Goal: Task Accomplishment & Management: Manage account settings

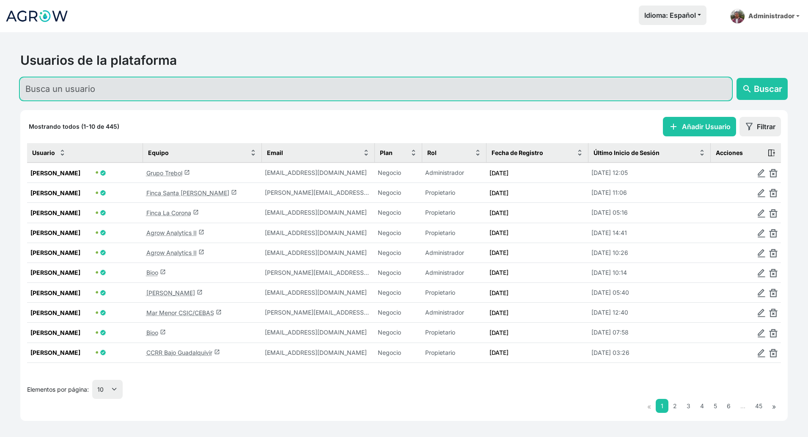
click at [177, 87] on input "text" at bounding box center [375, 89] width 711 height 22
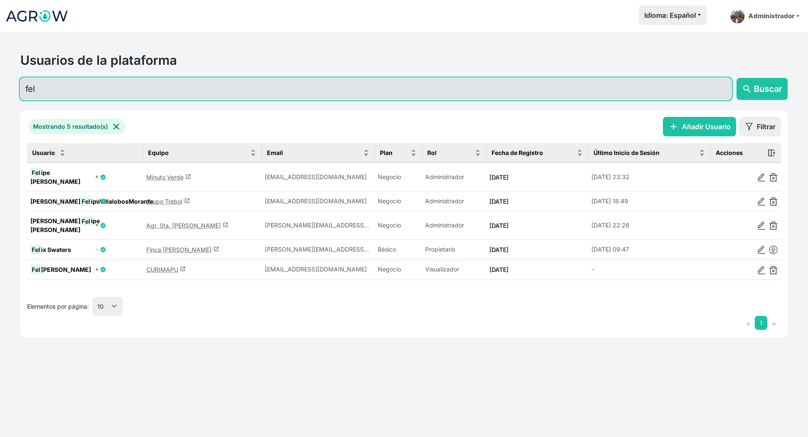
type input "fel"
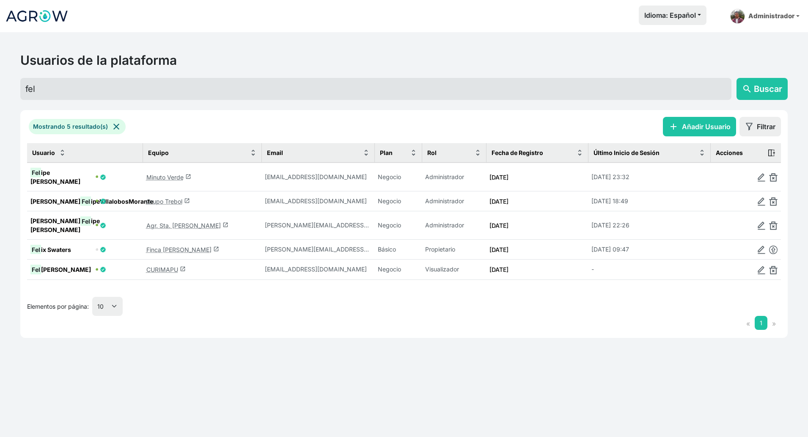
click at [172, 178] on link "Minuto Verde launch" at bounding box center [168, 176] width 45 height 7
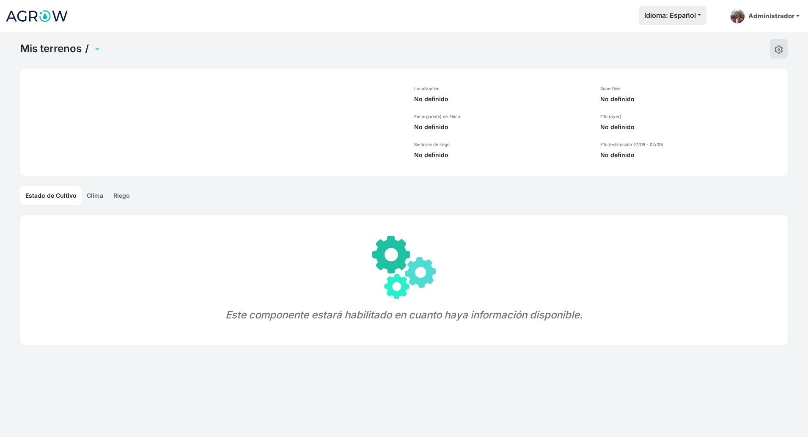
select select "1320"
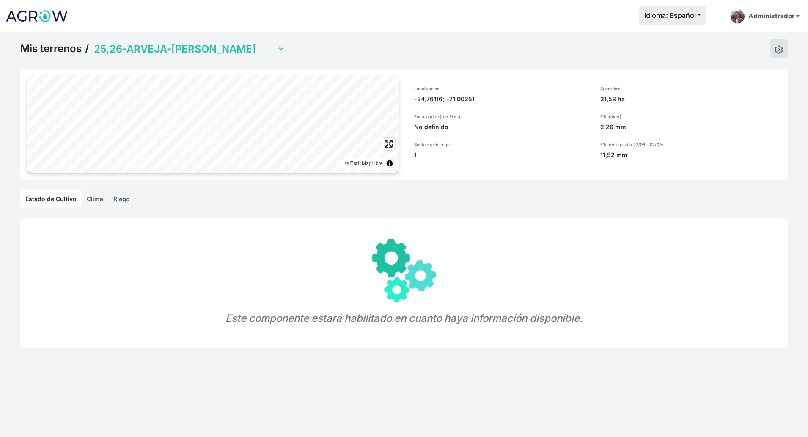
drag, startPoint x: 415, startPoint y: 97, endPoint x: 475, endPoint y: 101, distance: 60.6
click at [475, 101] on p "-34,76116; -71,00251" at bounding box center [502, 99] width 176 height 8
copy p "-34,76116; -71,00251"
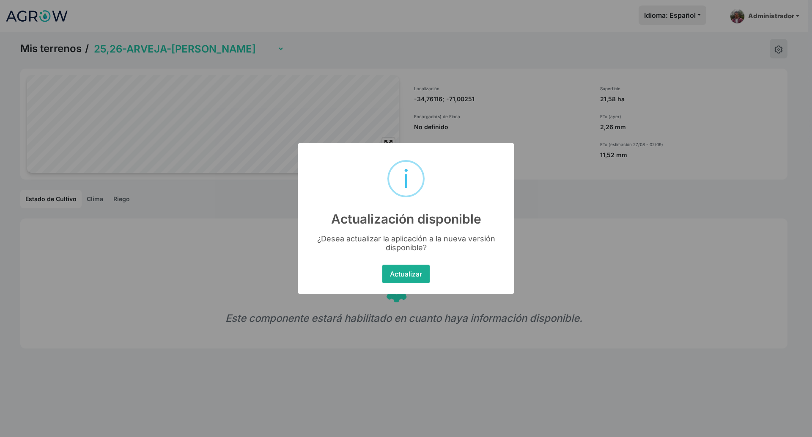
click at [406, 273] on button "Actualizar" at bounding box center [405, 273] width 47 height 19
